Goal: Navigation & Orientation: Find specific page/section

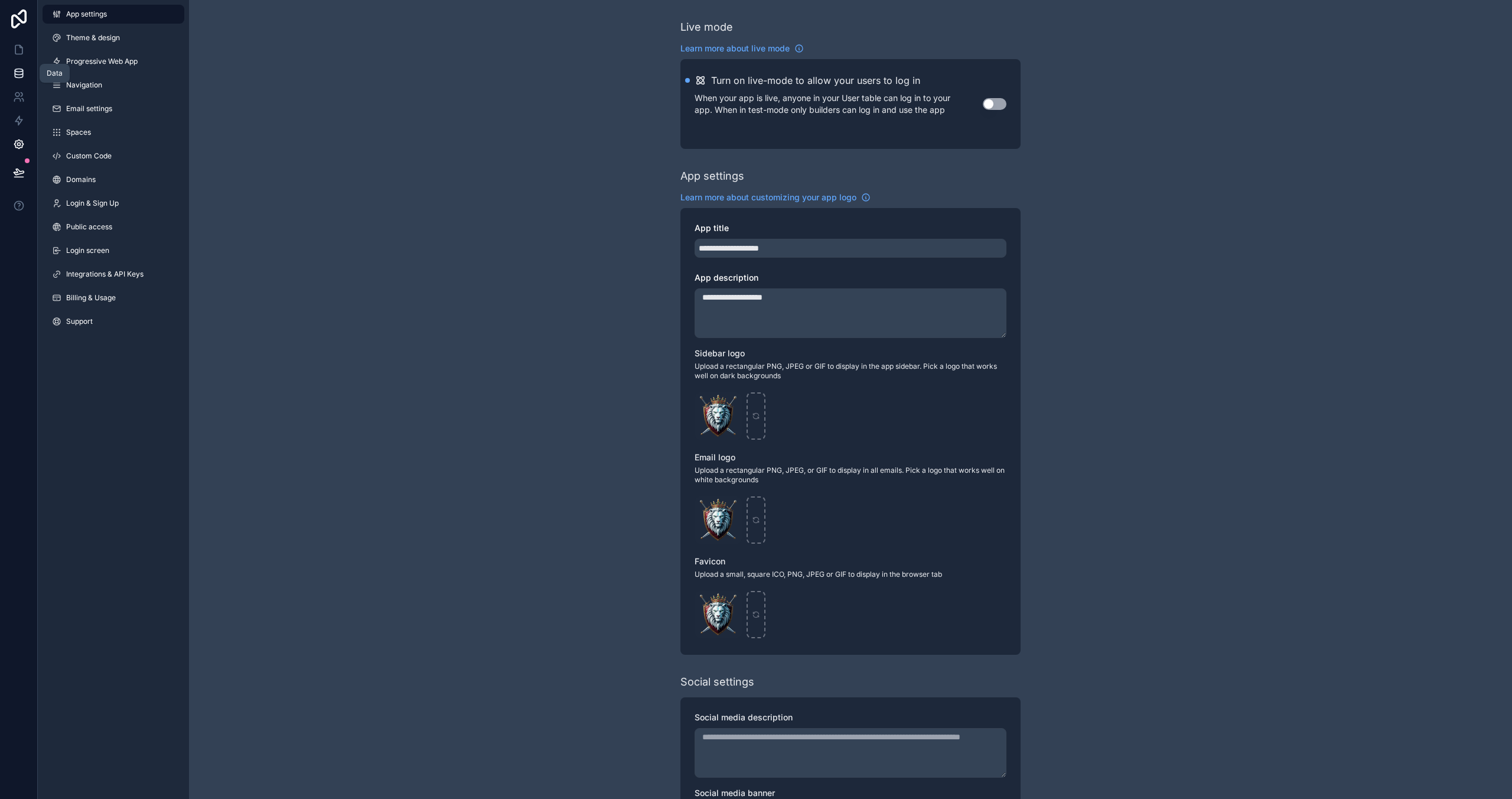
click at [36, 74] on link at bounding box center [19, 73] width 37 height 23
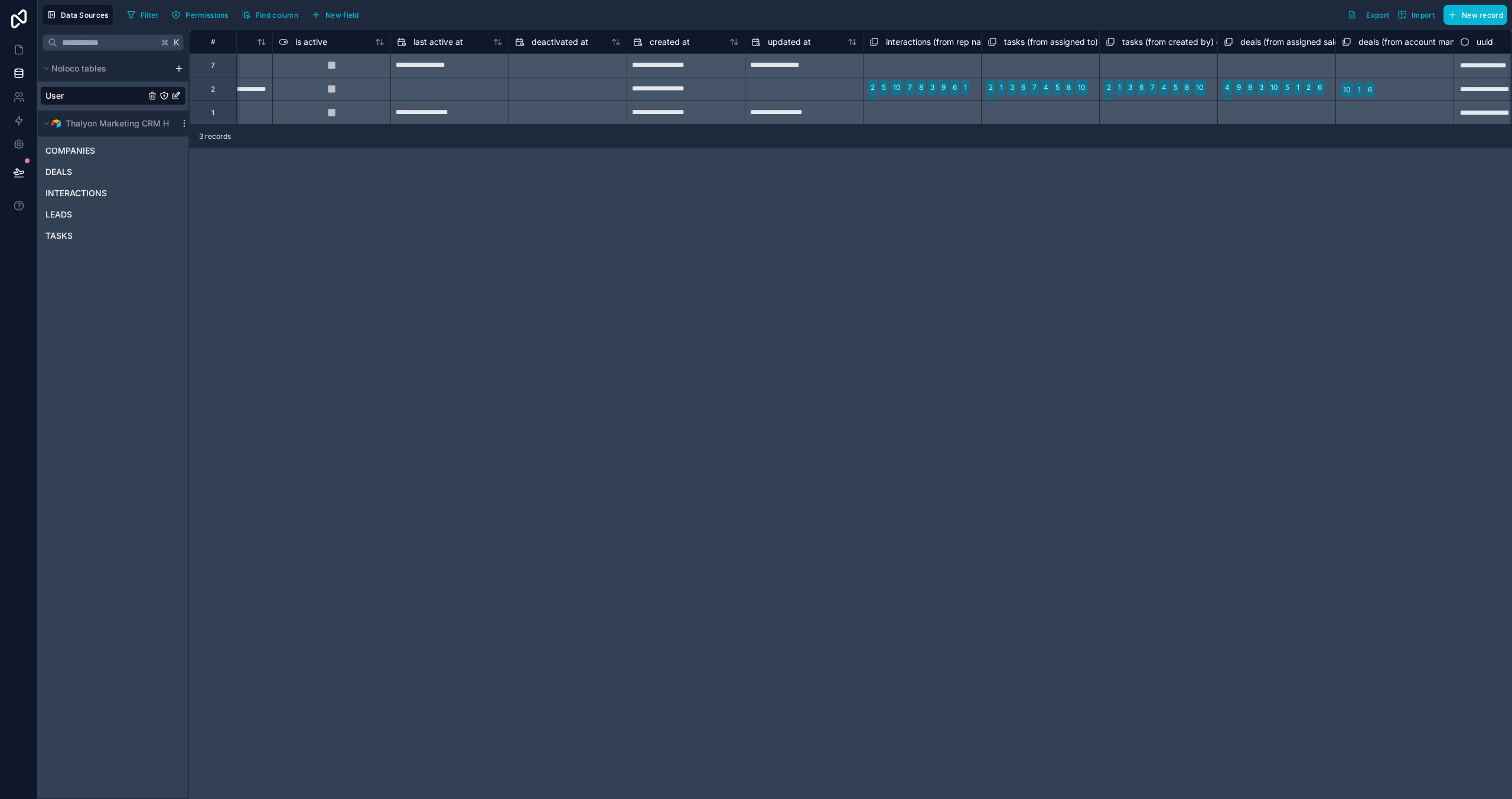
scroll to position [0, 783]
click at [103, 172] on div "DEALS" at bounding box center [113, 172] width 146 height 19
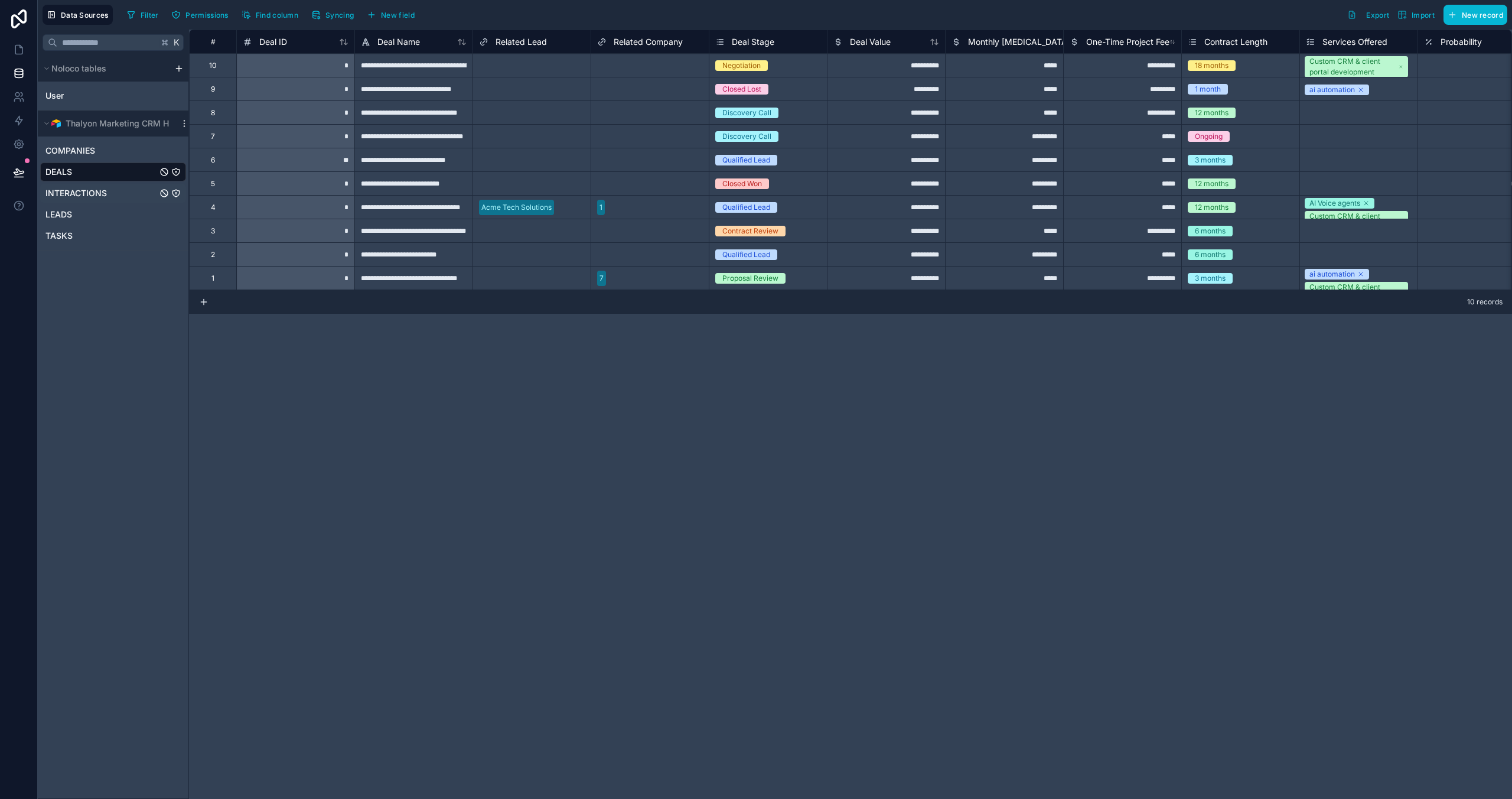
click at [70, 190] on span "INTERACTIONS" at bounding box center [76, 193] width 61 height 12
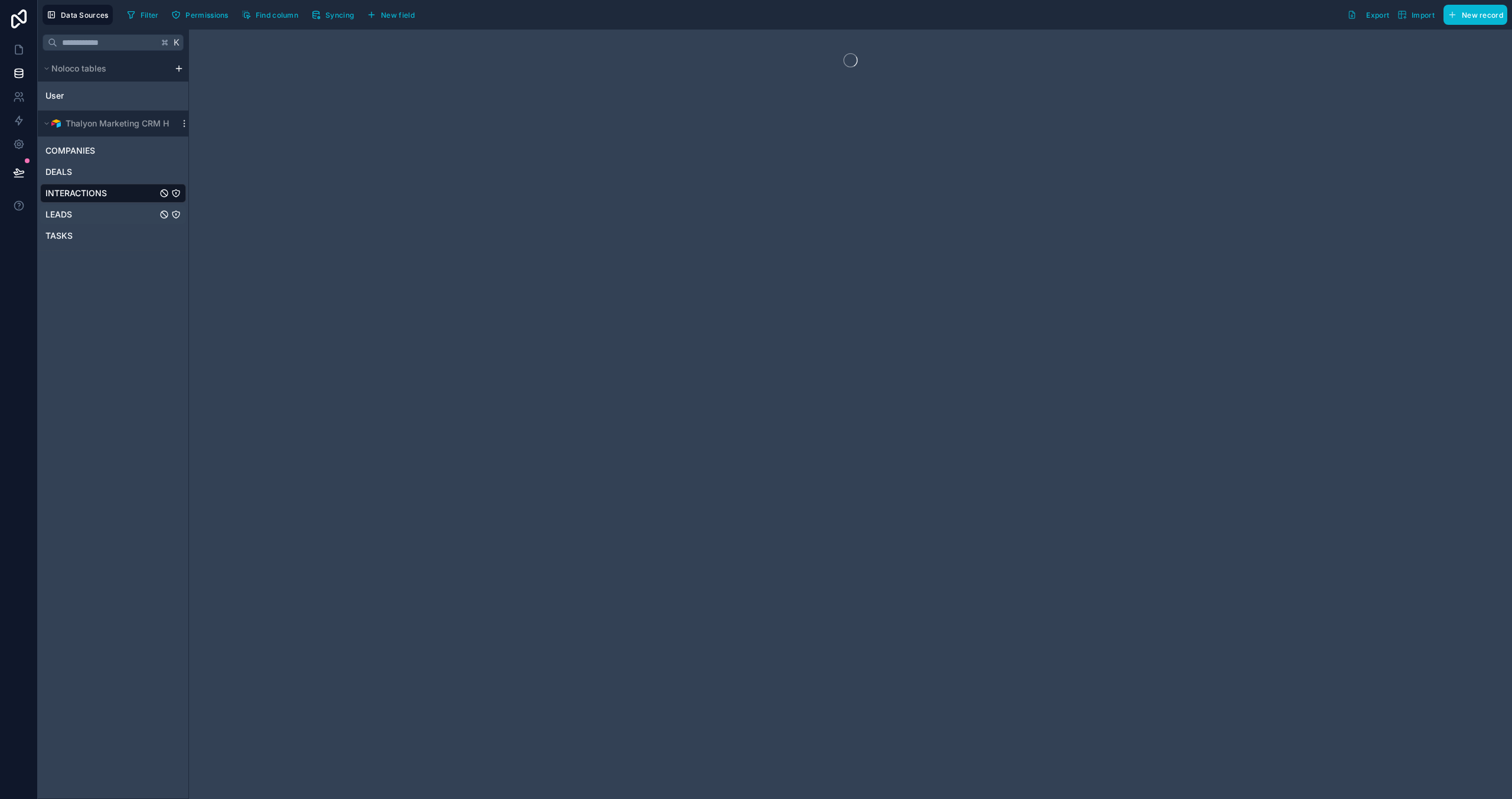
click at [64, 216] on span "LEADS" at bounding box center [59, 214] width 27 height 12
click at [68, 240] on span "TASKS" at bounding box center [59, 235] width 27 height 12
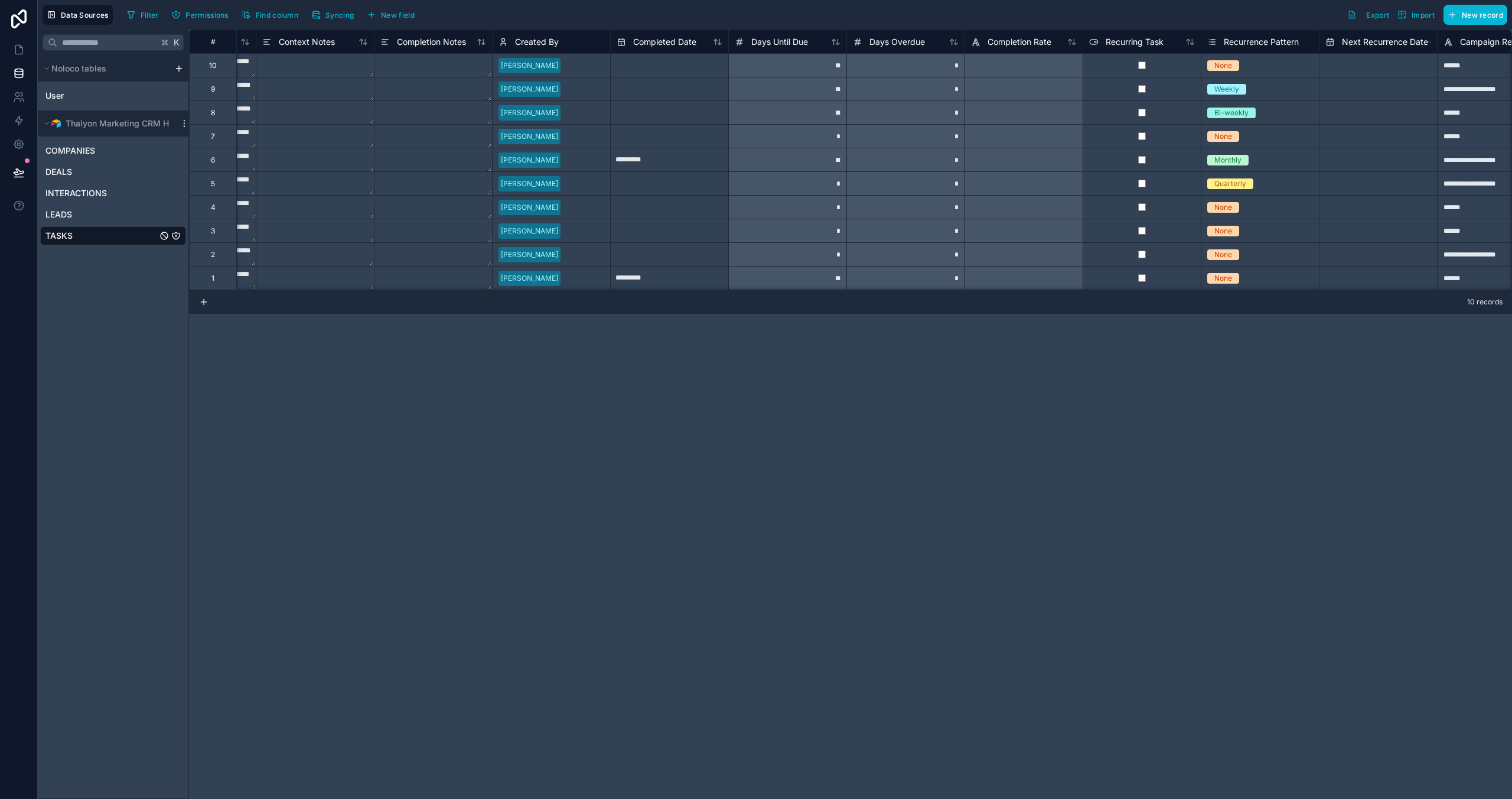
scroll to position [0, 1636]
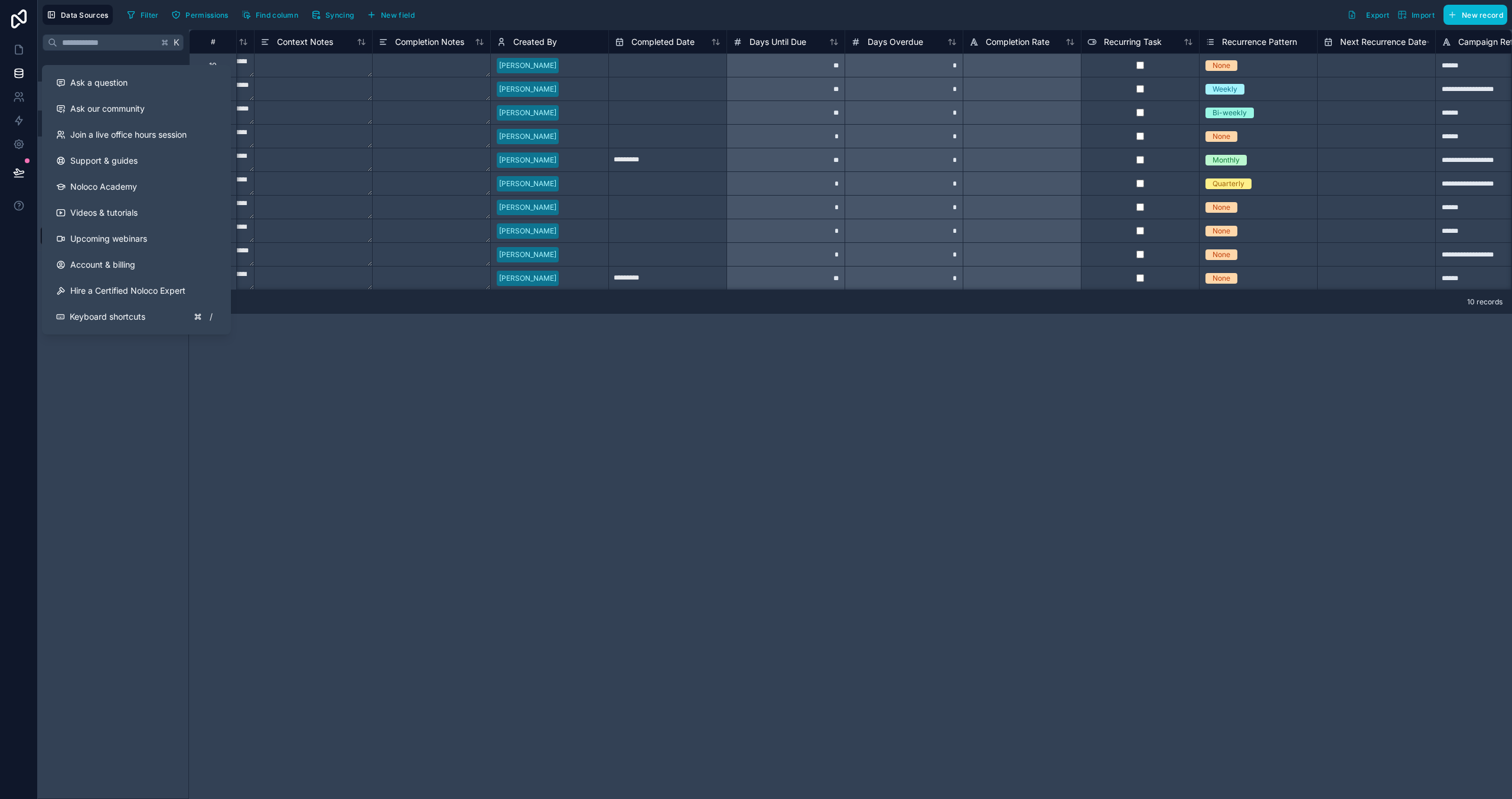
click at [99, 427] on div "K Noloco tables User Thalyon Marketing CRM Hub COMPANIES DEALS INTERACTIONS LEA…" at bounding box center [113, 414] width 151 height 769
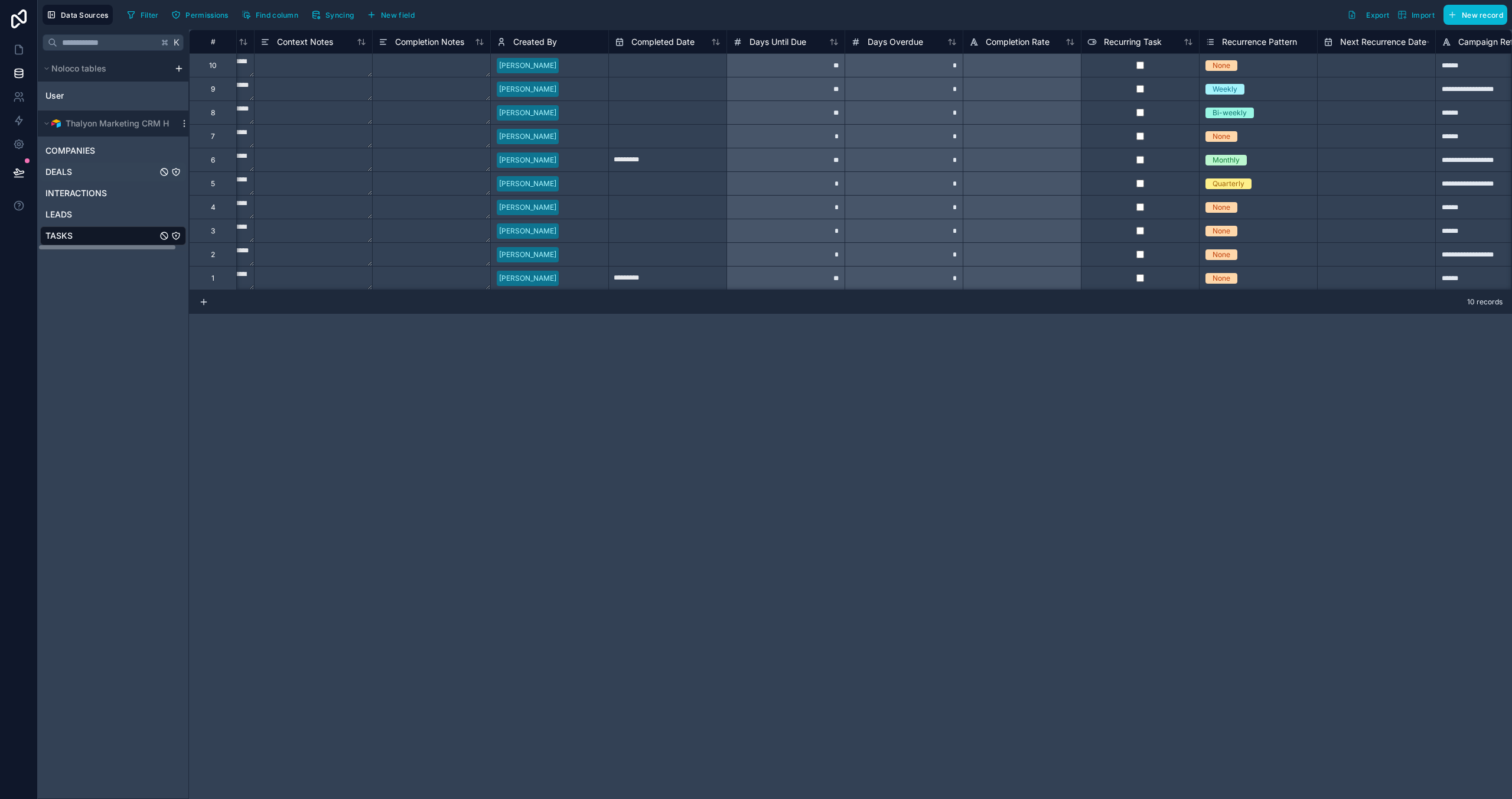
click at [57, 176] on span "DEALS" at bounding box center [59, 172] width 27 height 12
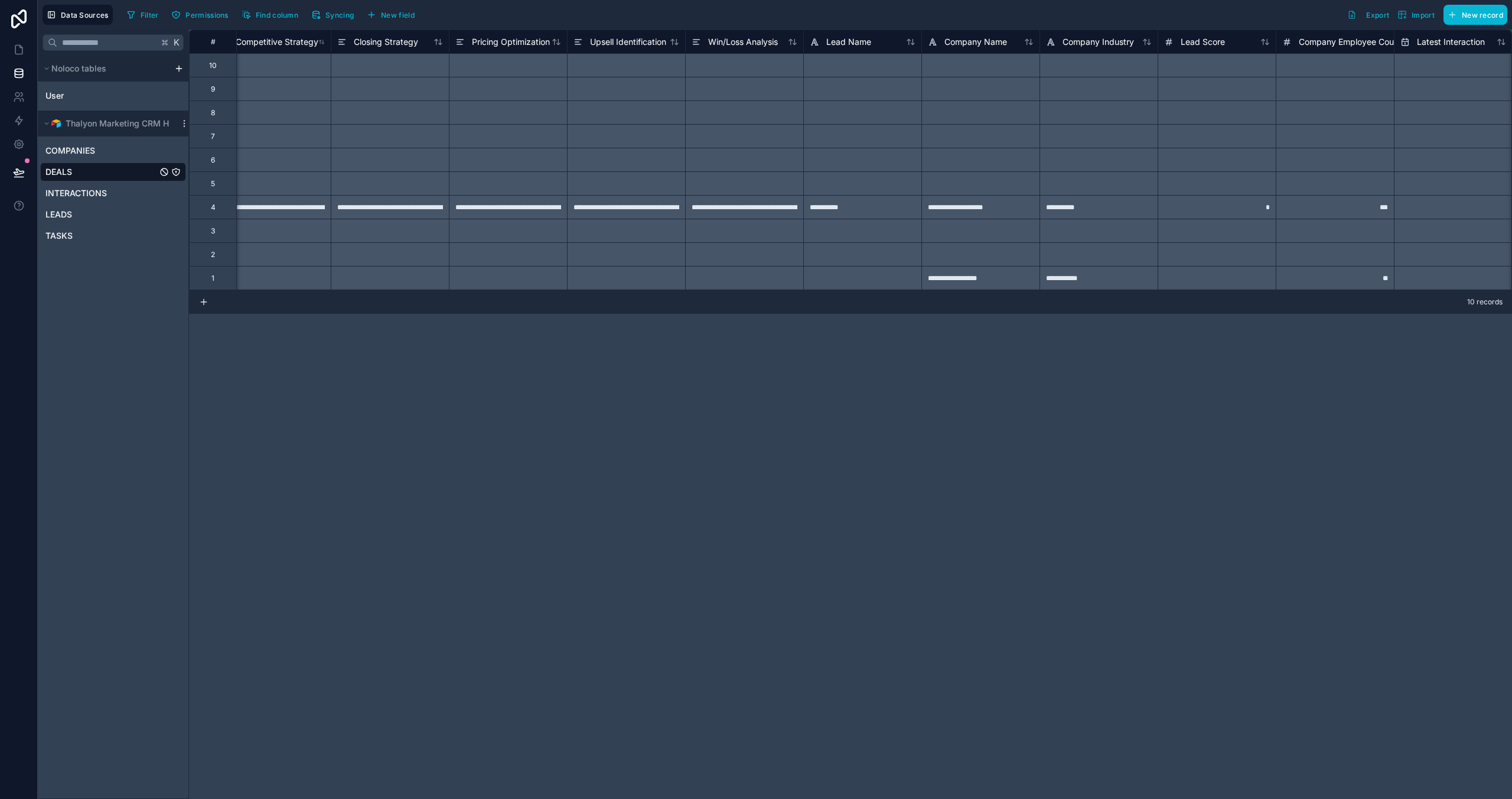
scroll to position [0, 5149]
